Goal: Task Accomplishment & Management: Manage account settings

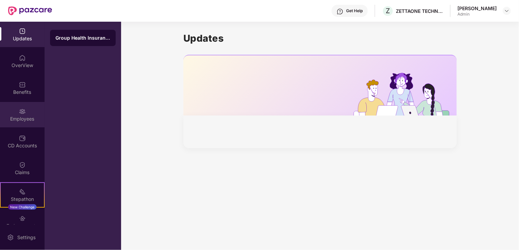
click at [15, 124] on div "Employees" at bounding box center [22, 114] width 45 height 25
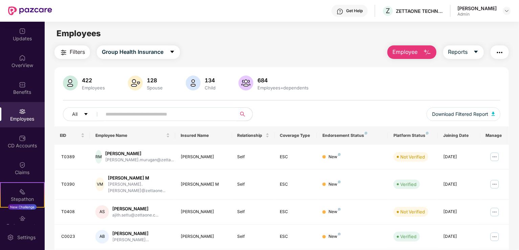
click at [142, 112] on input "text" at bounding box center [167, 114] width 122 height 10
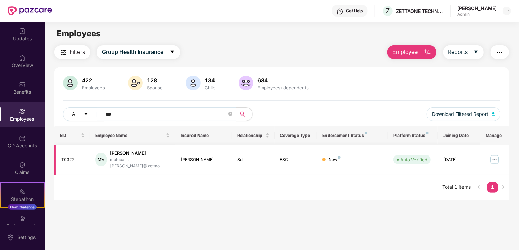
type input "***"
click at [123, 154] on div "[PERSON_NAME]" at bounding box center [140, 153] width 60 height 6
click at [97, 154] on div "MV" at bounding box center [100, 160] width 11 height 14
click at [127, 153] on div "[PERSON_NAME]" at bounding box center [140, 153] width 60 height 6
click at [182, 156] on div "[PERSON_NAME]" at bounding box center [204, 159] width 46 height 6
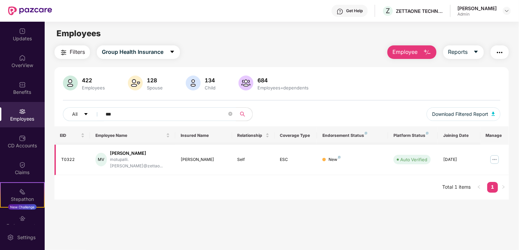
click at [496, 157] on img at bounding box center [495, 159] width 11 height 11
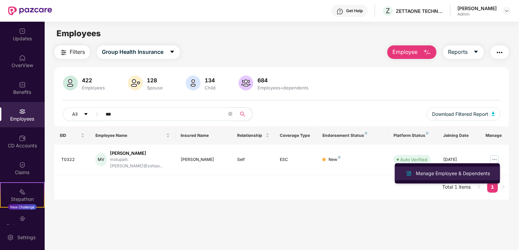
click at [461, 170] on div "Manage Employee & Dependents" at bounding box center [453, 173] width 77 height 7
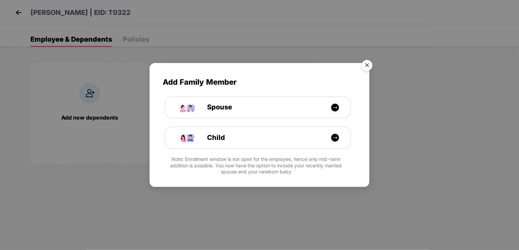
click at [369, 62] on img "Close" at bounding box center [367, 66] width 19 height 19
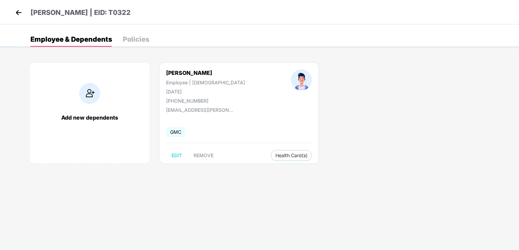
click at [17, 10] on img at bounding box center [19, 12] width 10 height 10
